Goal: Task Accomplishment & Management: Manage account settings

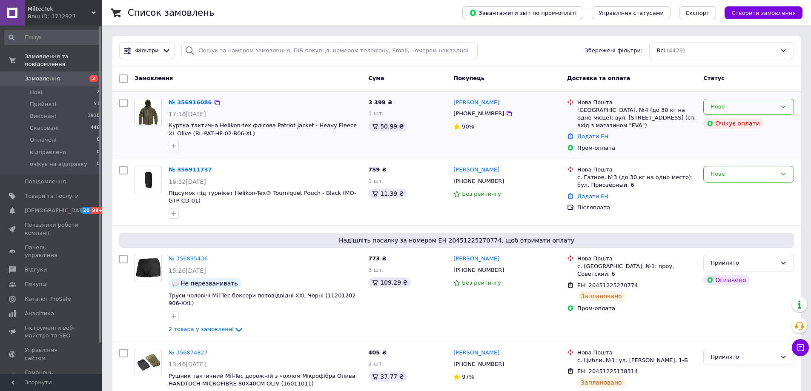
click at [778, 108] on div "Нове" at bounding box center [748, 107] width 91 height 17
click at [750, 125] on li "Прийнято" at bounding box center [749, 125] width 90 height 16
click at [740, 174] on div "Нове" at bounding box center [744, 174] width 66 height 9
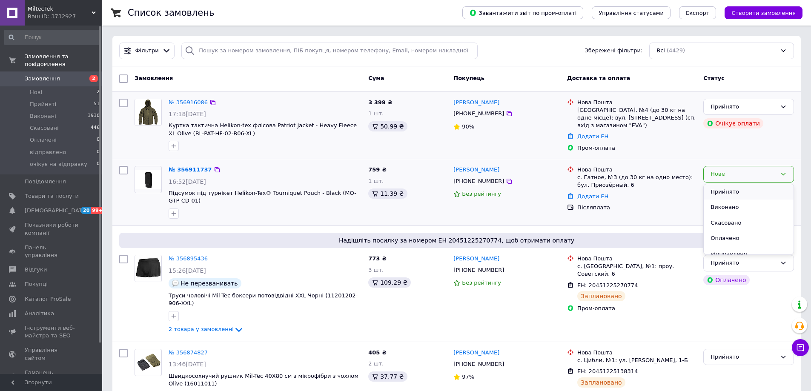
click at [738, 190] on li "Прийнято" at bounding box center [749, 192] width 90 height 16
